Goal: Find specific page/section: Find specific page/section

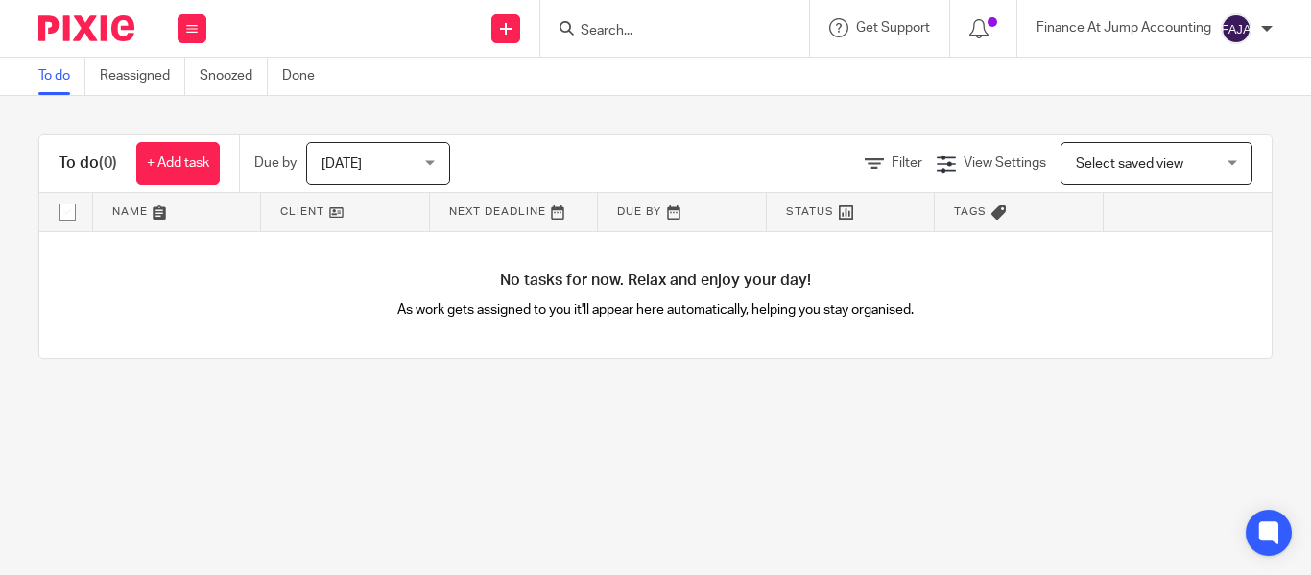
click at [598, 27] on input "Search" at bounding box center [665, 31] width 173 height 17
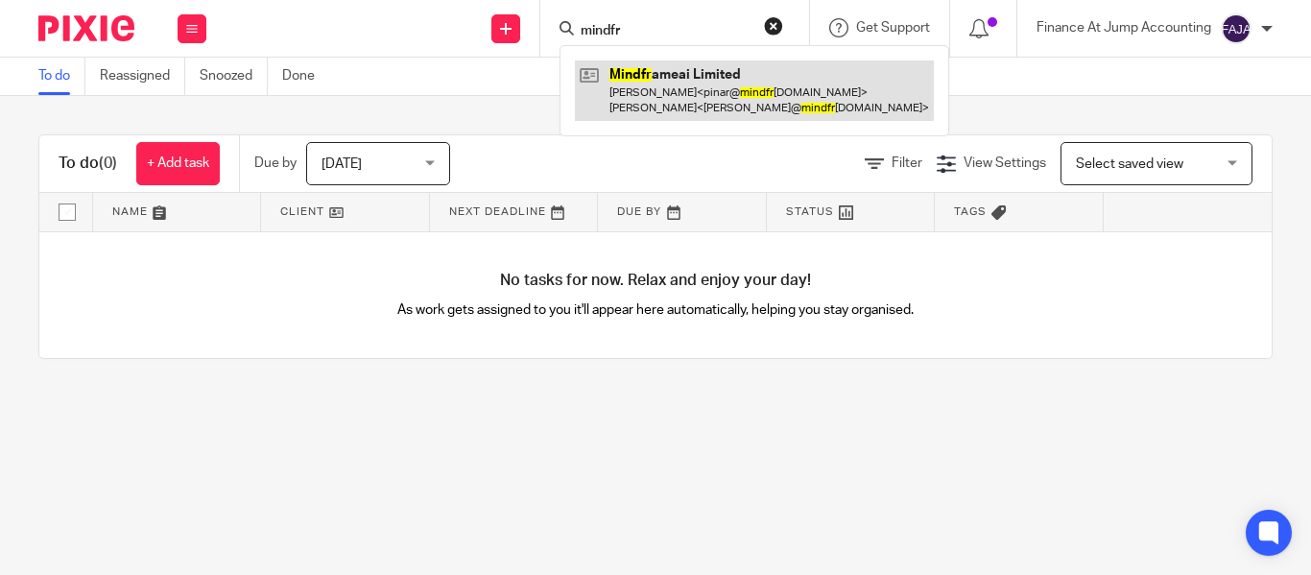
type input "mindfr"
click at [659, 81] on link at bounding box center [754, 89] width 359 height 59
